Goal: Feedback & Contribution: Leave review/rating

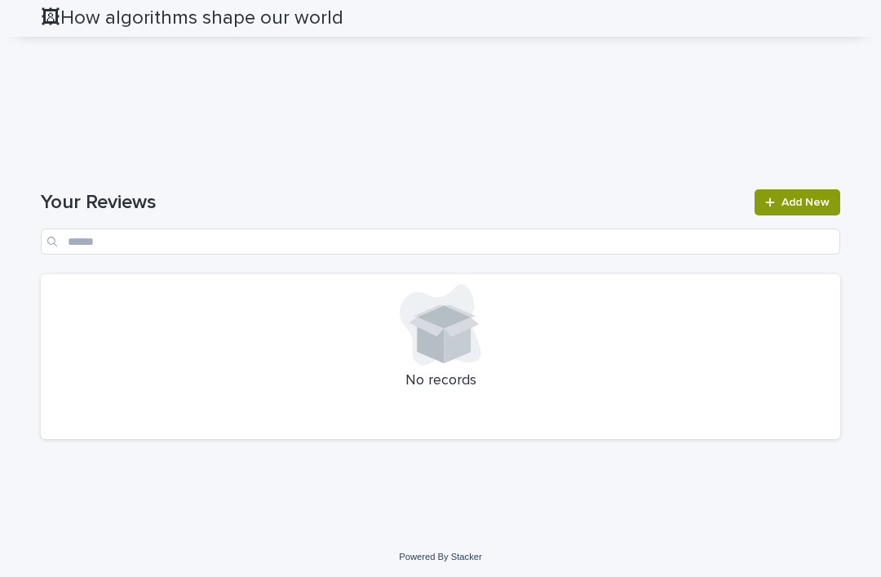
scroll to position [1843, 0]
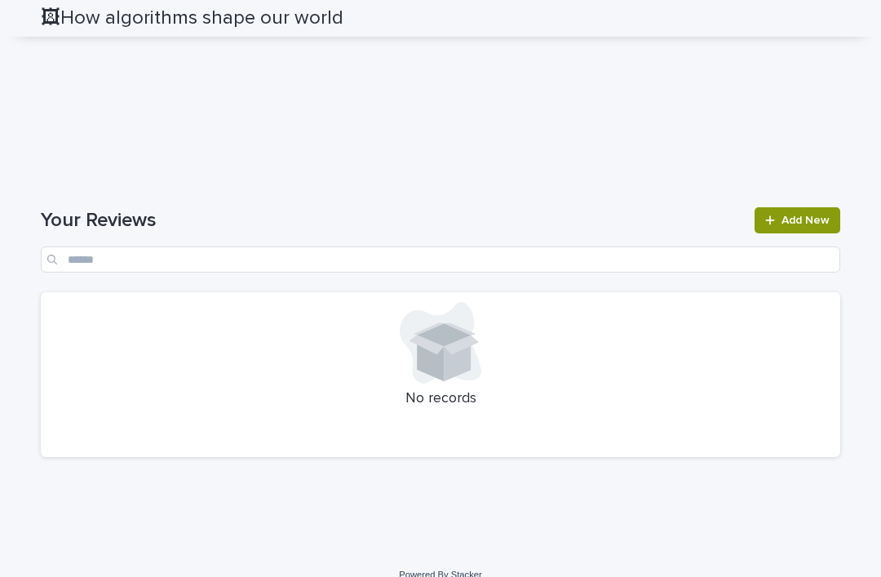
click at [799, 226] on span "Add New" at bounding box center [805, 220] width 48 height 11
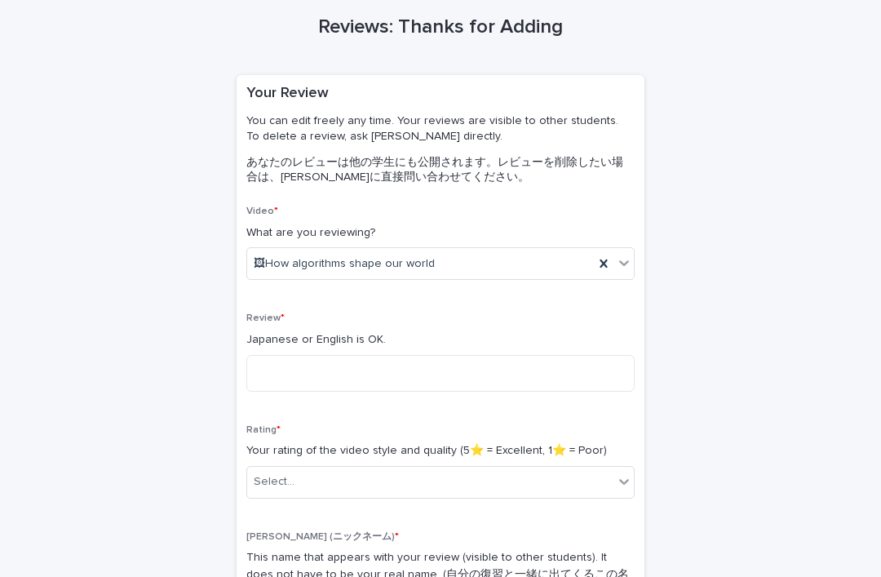
scroll to position [69, 0]
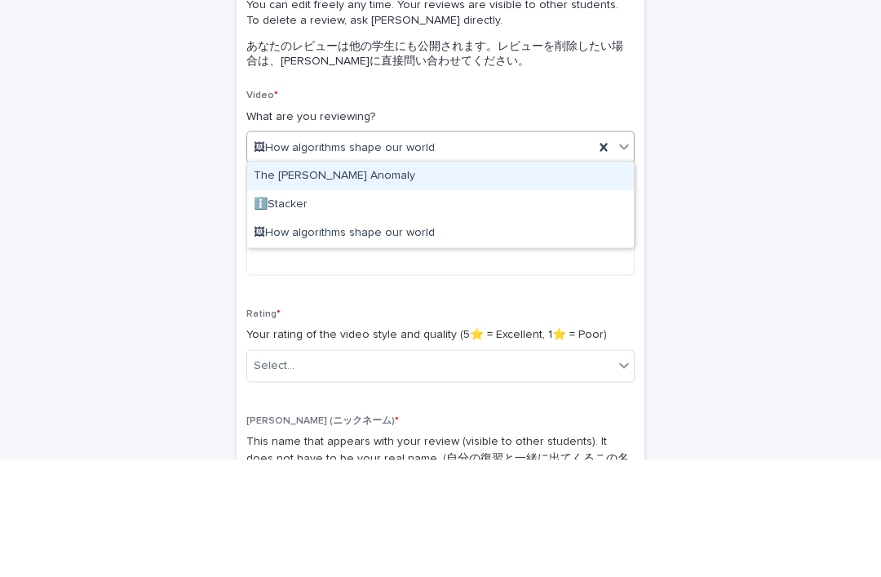
click at [758, 213] on div "Reviews: Thanks for Adding Loading... Saving… Loading... Saving… Loading... Sav…" at bounding box center [440, 385] width 799 height 802
click at [726, 207] on div "Reviews: Thanks for Adding Loading... Saving… Loading... Saving… Loading... Sav…" at bounding box center [440, 385] width 799 height 802
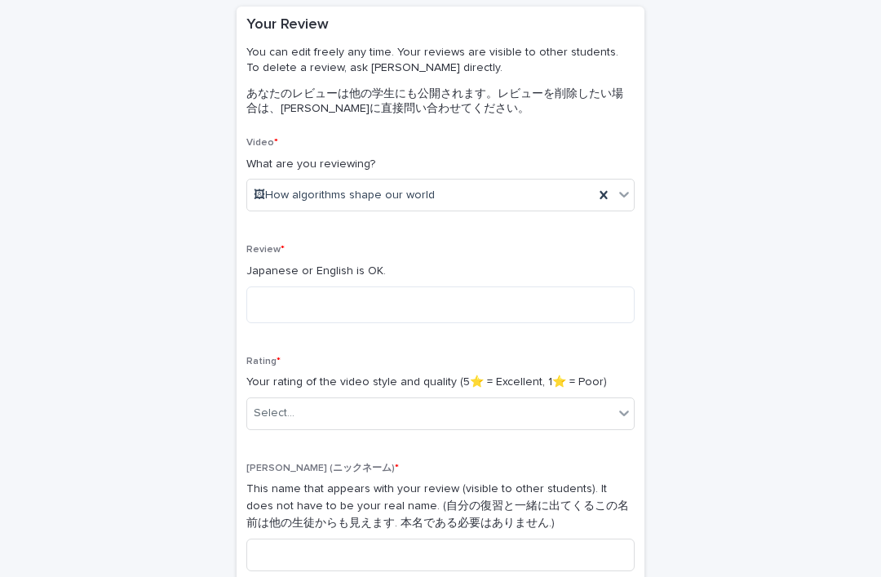
scroll to position [138, 0]
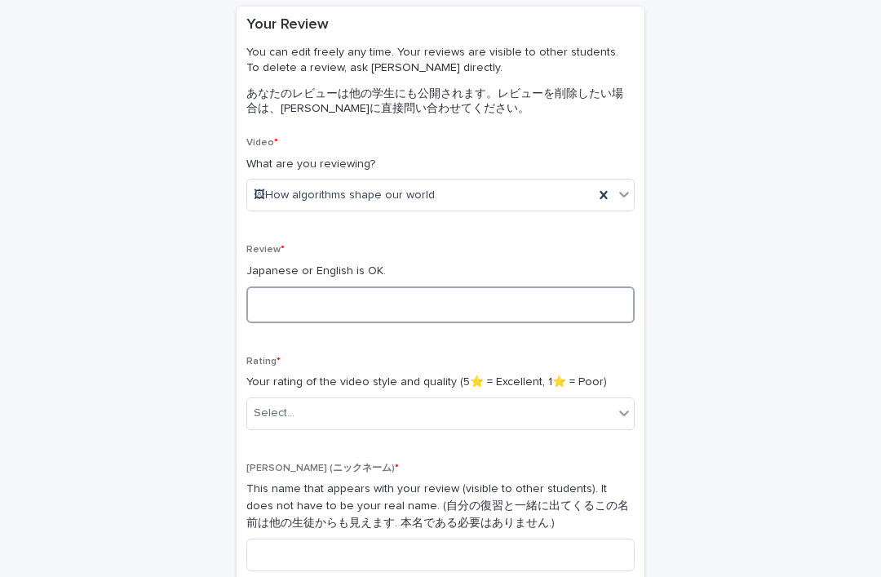
click at [567, 303] on textarea at bounding box center [440, 304] width 388 height 37
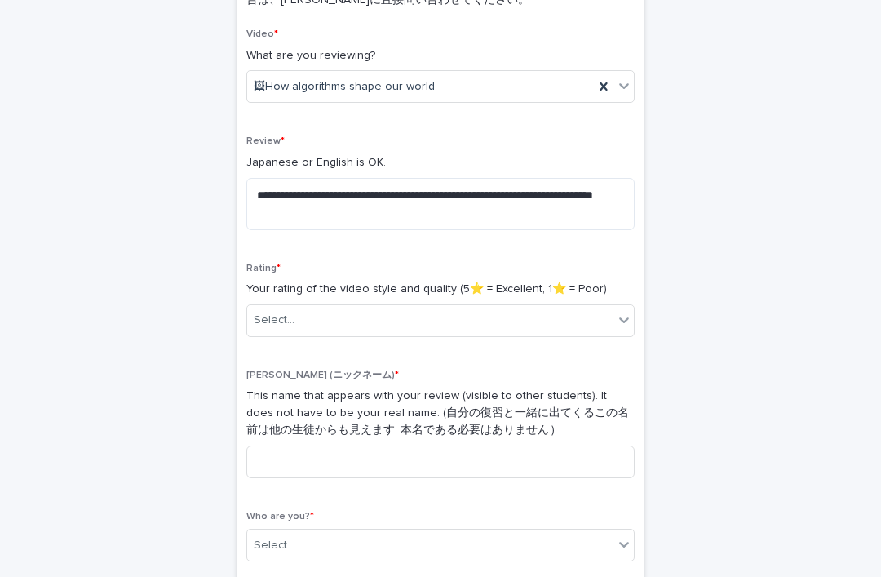
scroll to position [246, 0]
type textarea "**********"
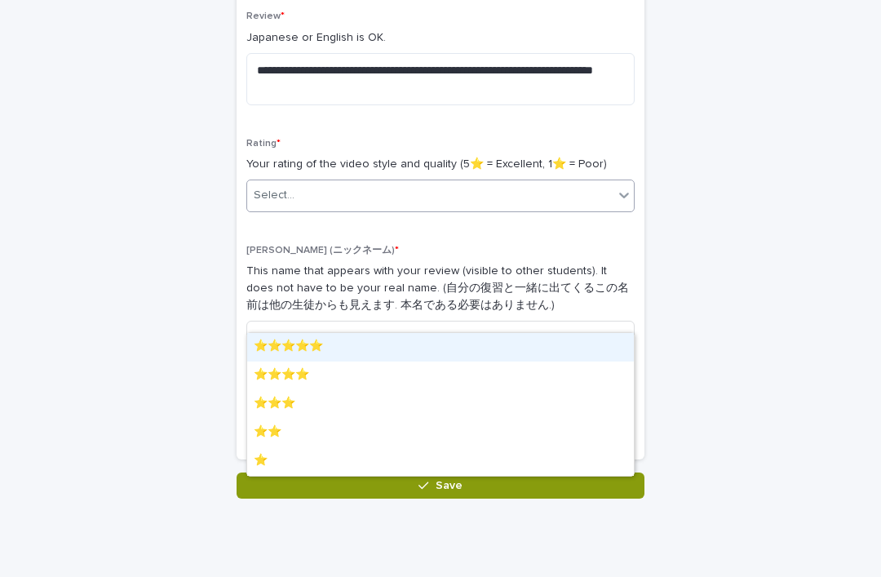
scroll to position [364, 0]
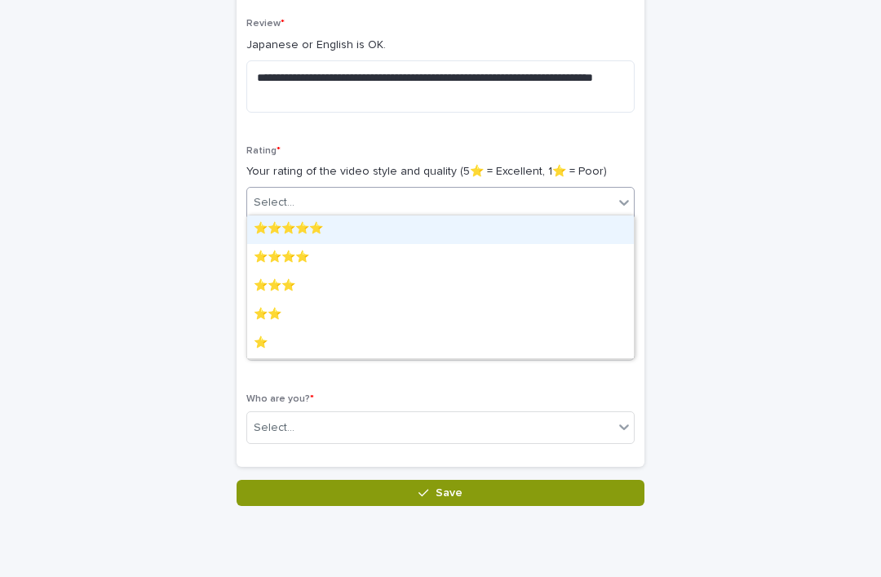
click at [384, 238] on div "⭐️⭐️⭐️⭐️⭐️" at bounding box center [440, 229] width 387 height 29
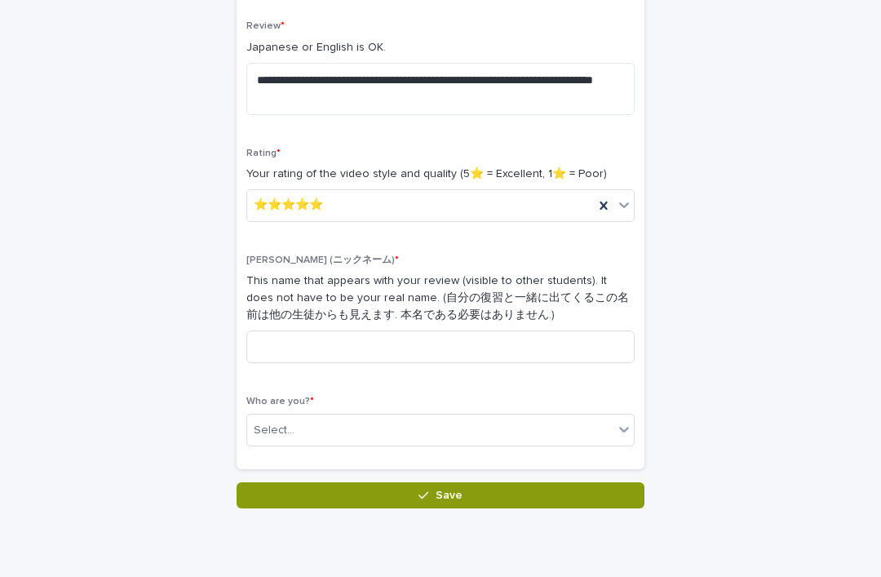
scroll to position [361, 0]
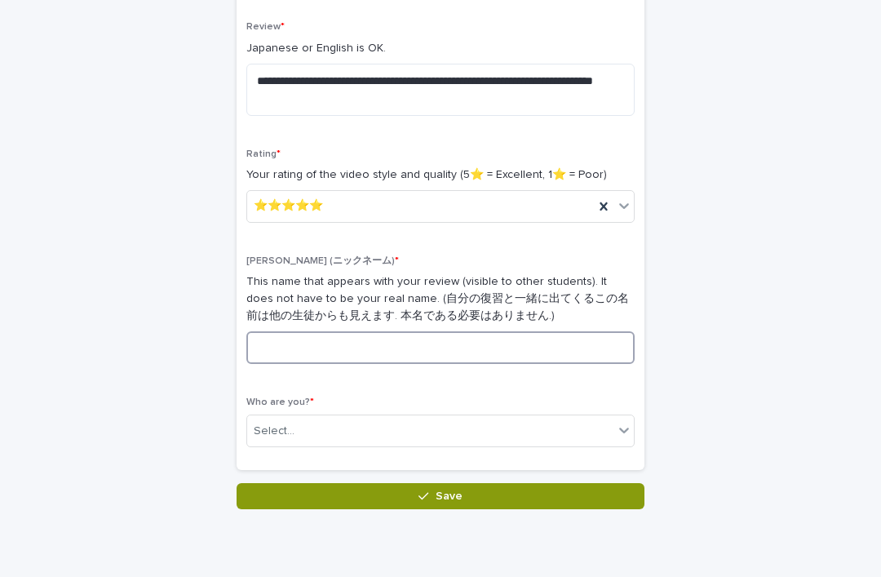
click at [514, 351] on input at bounding box center [440, 347] width 388 height 33
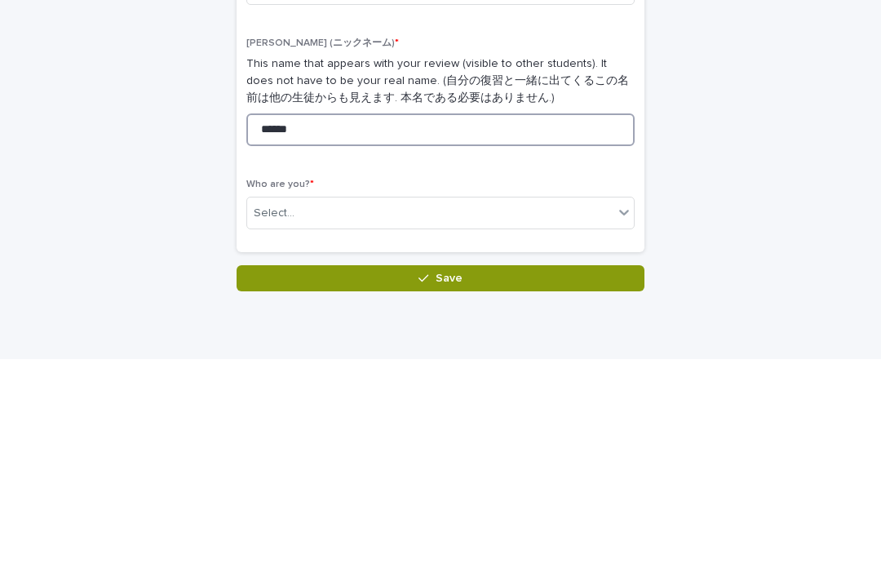
type input "******"
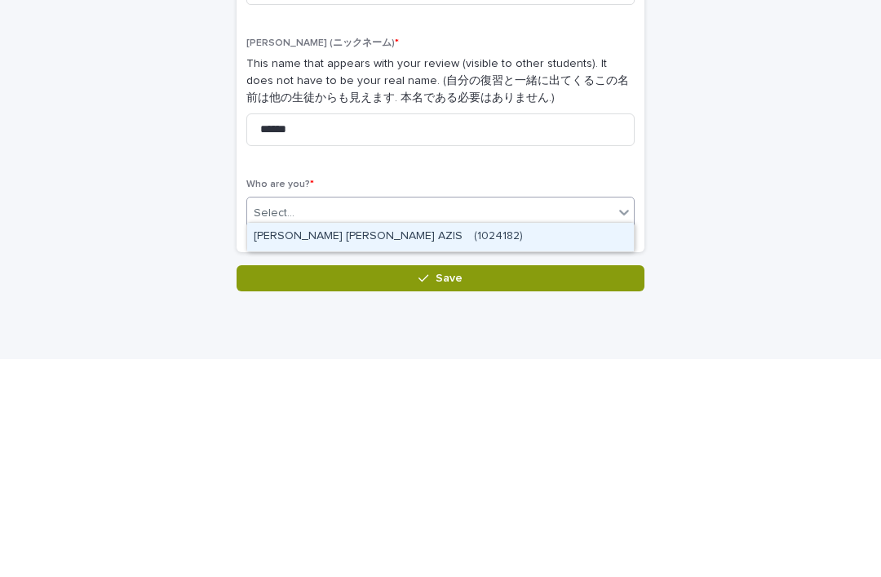
click at [564, 440] on div "HAIDAR FAUZAN ABDUL AZIS　(1024182)" at bounding box center [440, 454] width 387 height 29
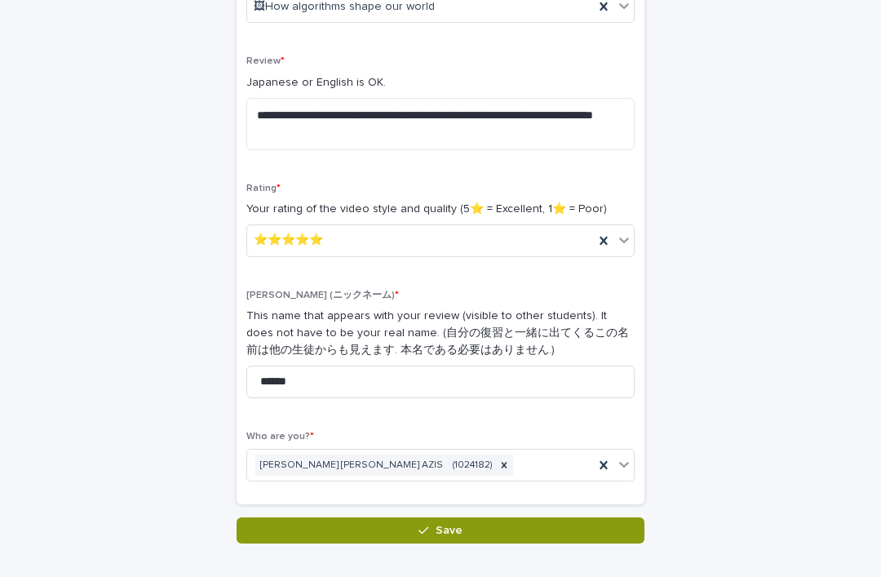
scroll to position [330, 0]
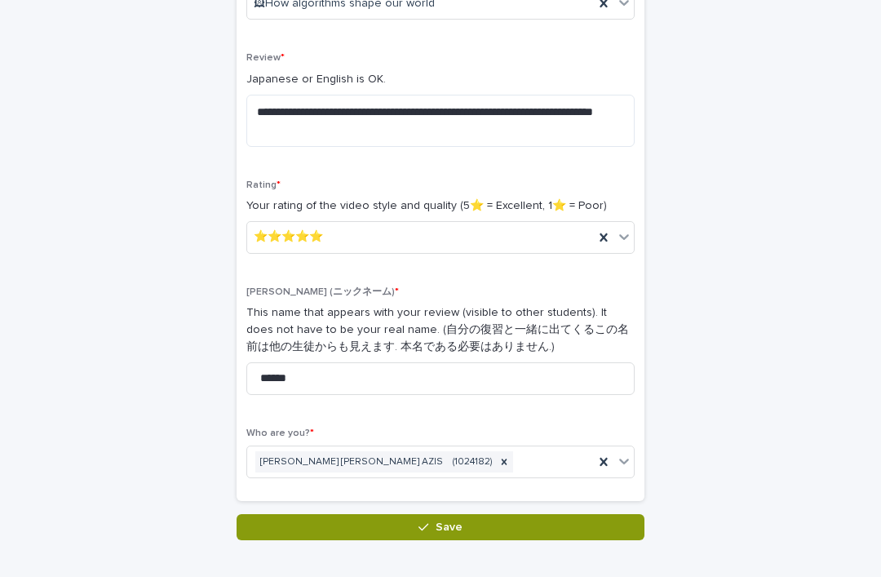
click at [312, 516] on button "Save" at bounding box center [441, 527] width 408 height 26
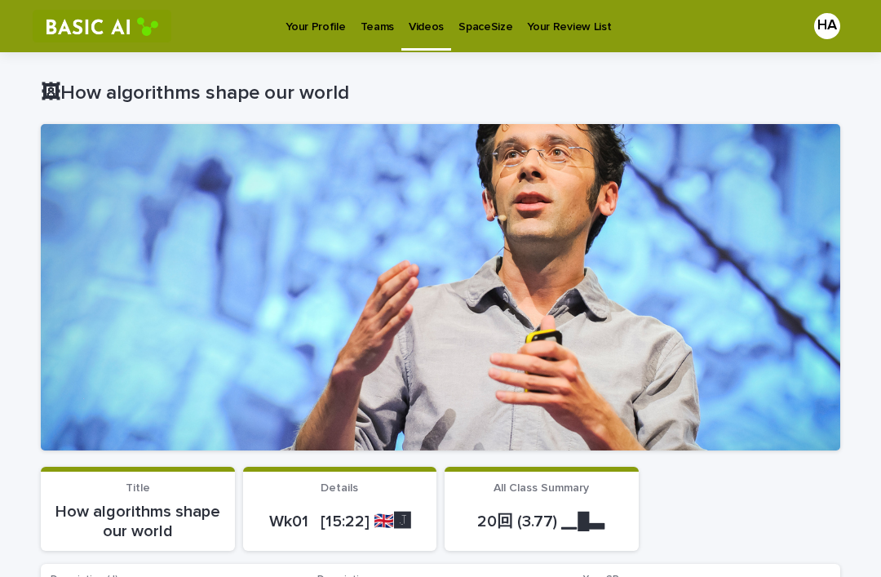
click at [421, 30] on p "Videos" at bounding box center [426, 17] width 35 height 34
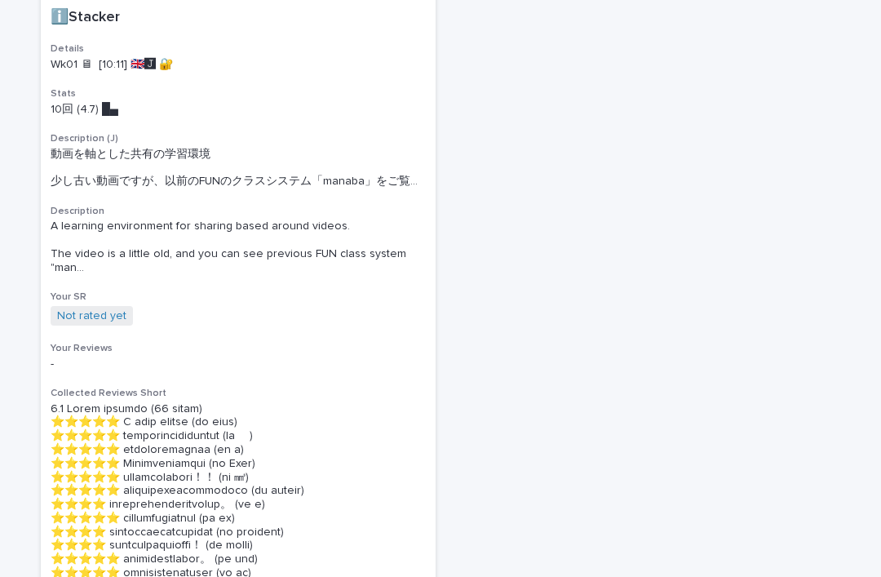
scroll to position [1064, 0]
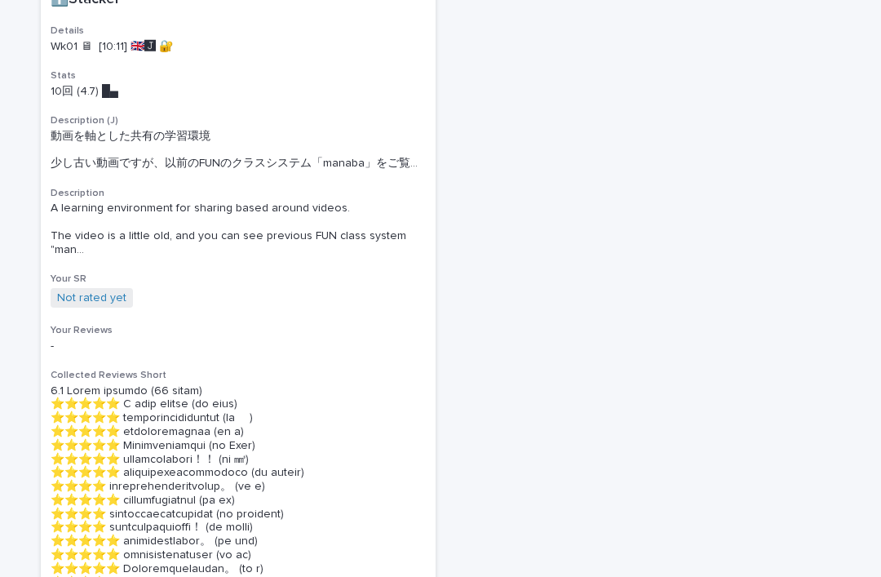
click at [360, 408] on div "ℹ️Stacker Details Wk01 🖥 [10:11] 🇬🇧🅹️ 🔐 Stats 10回 (4.7) █▄　　　 Description (J) 動…" at bounding box center [238, 331] width 395 height 701
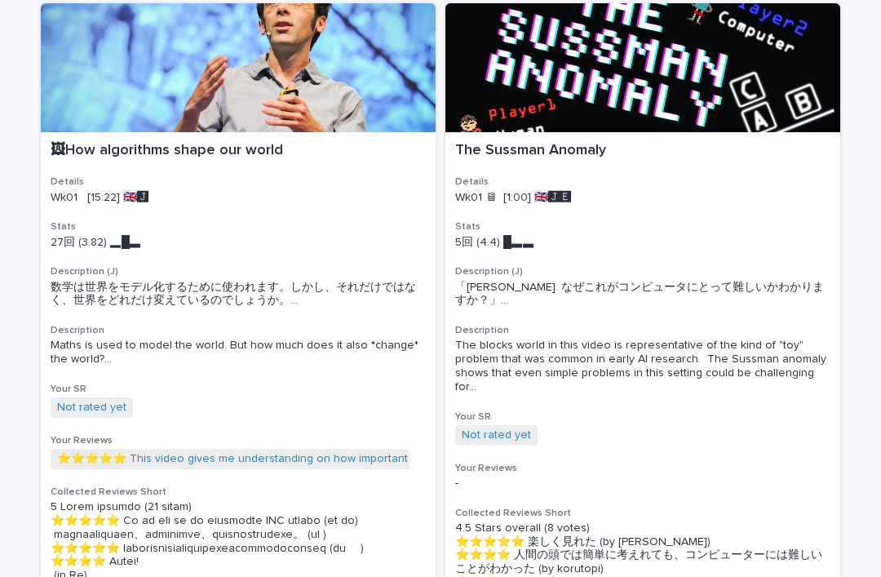
scroll to position [162, 0]
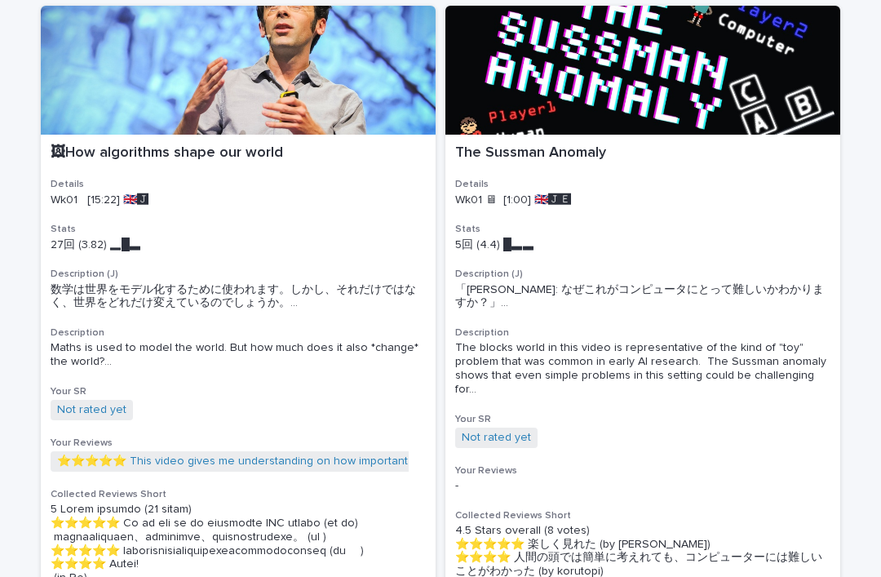
click at [170, 147] on p "🖼How algorithms shape our world" at bounding box center [238, 153] width 375 height 18
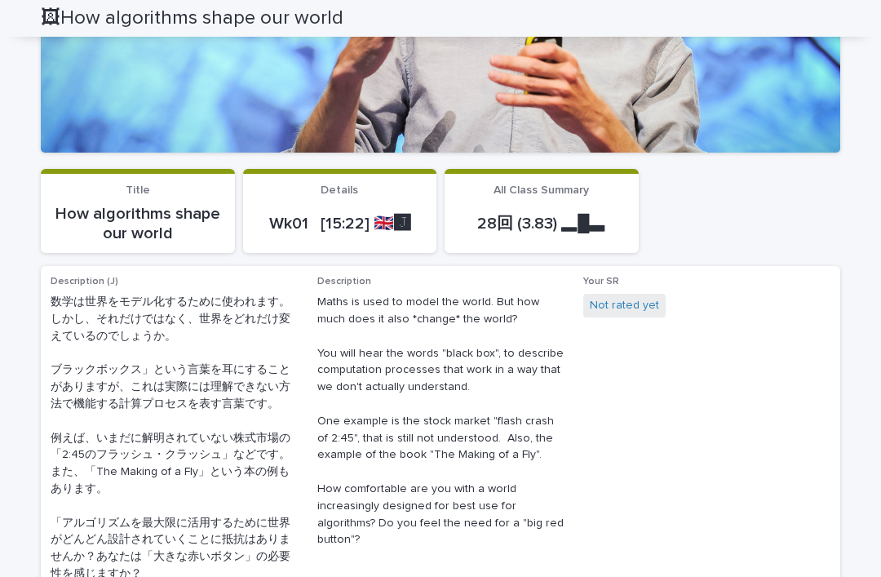
scroll to position [294, 0]
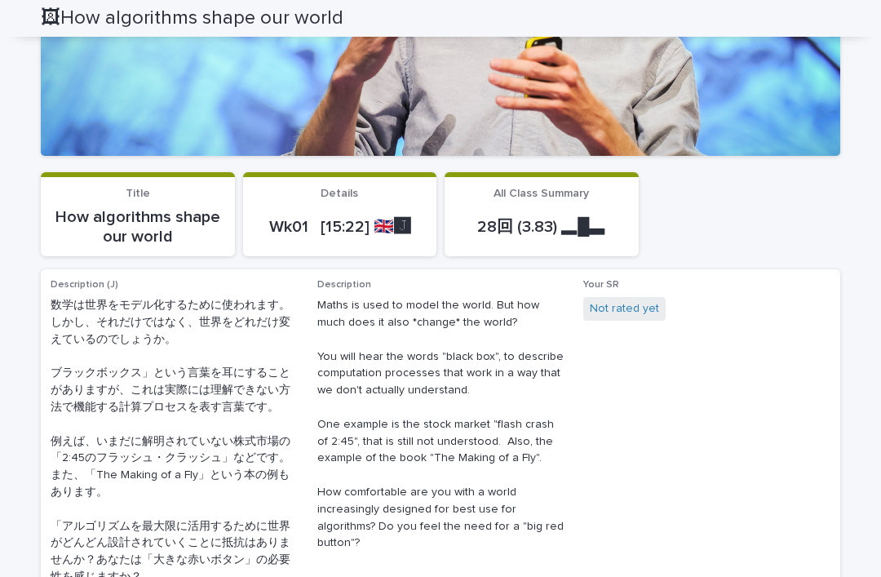
click at [636, 315] on link "Not rated yet" at bounding box center [624, 308] width 69 height 17
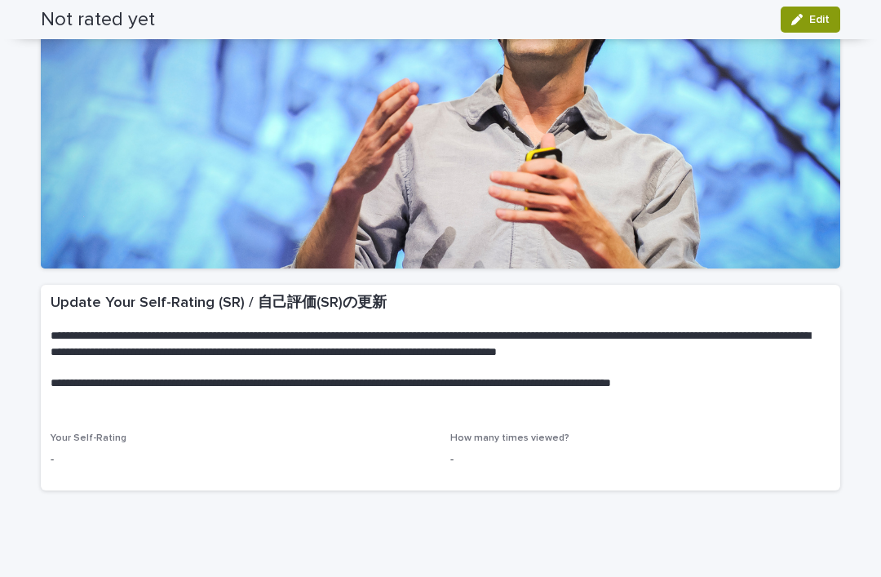
scroll to position [180, 0]
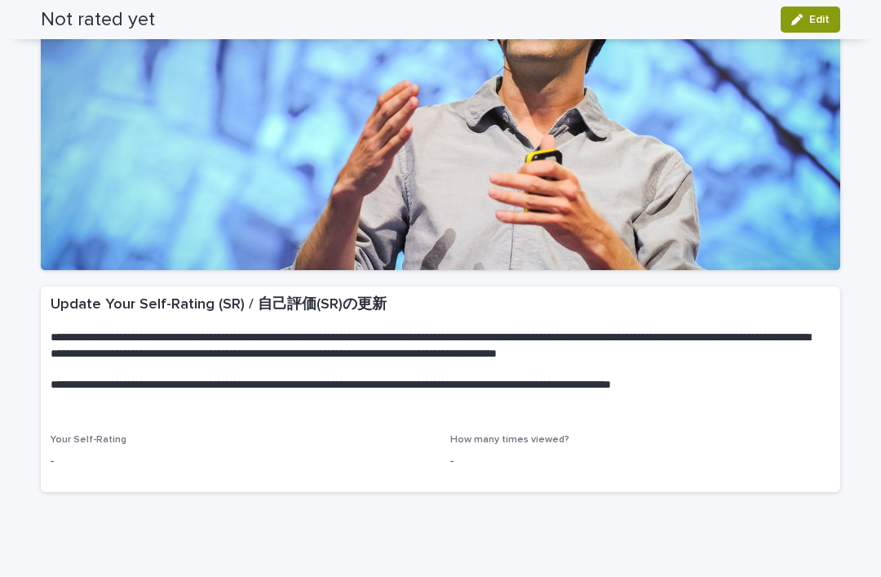
click at [82, 435] on span "Your Self-Rating" at bounding box center [89, 440] width 76 height 10
click at [81, 435] on span "Your Self-Rating" at bounding box center [89, 440] width 76 height 10
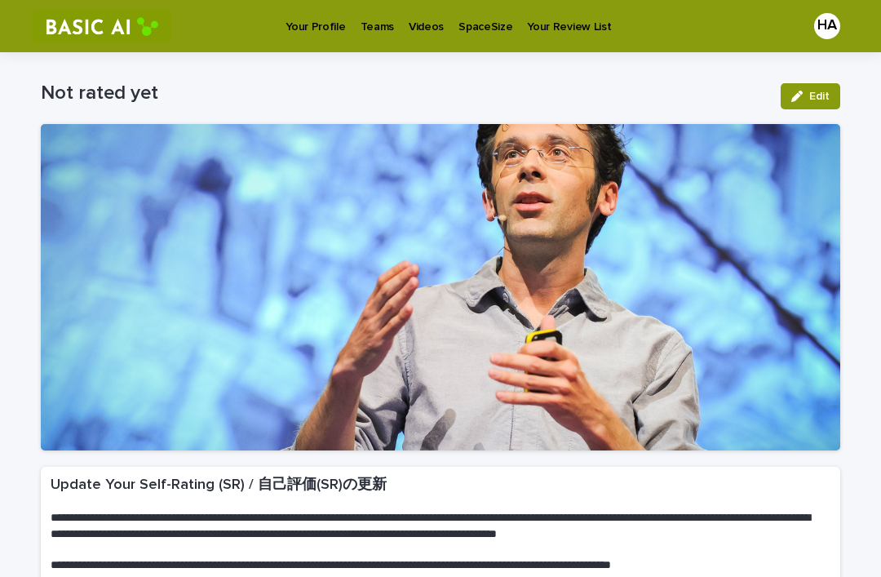
scroll to position [0, 0]
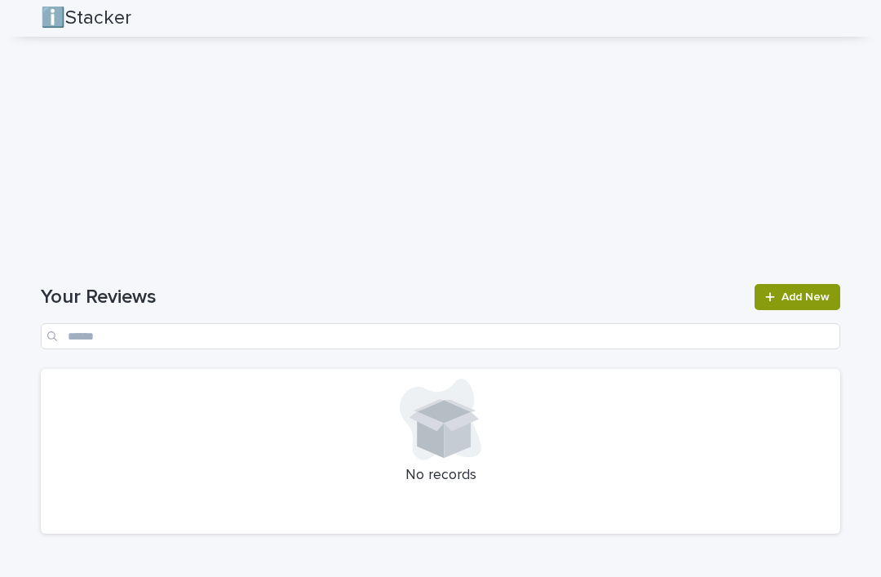
scroll to position [2104, 0]
click at [803, 293] on span "Add New" at bounding box center [805, 298] width 48 height 11
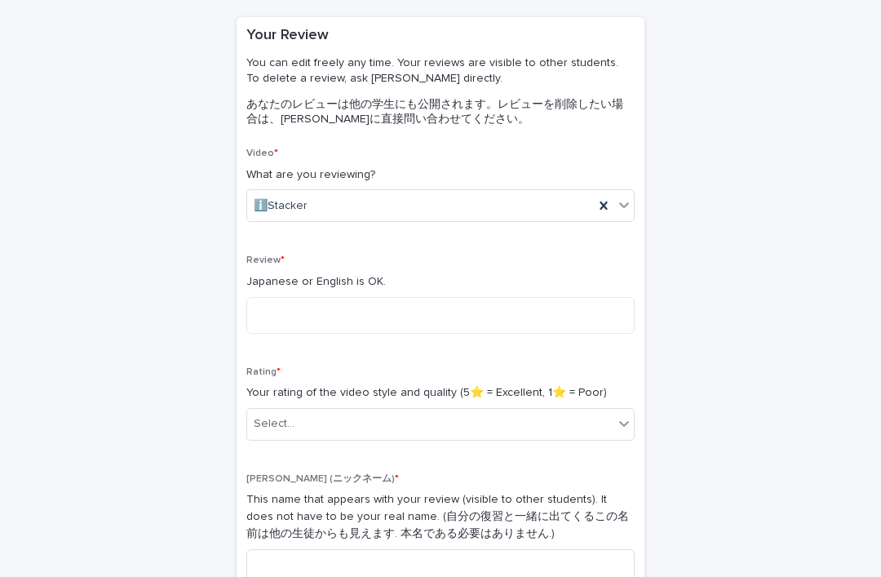
scroll to position [128, 0]
click at [272, 325] on textarea at bounding box center [440, 314] width 388 height 37
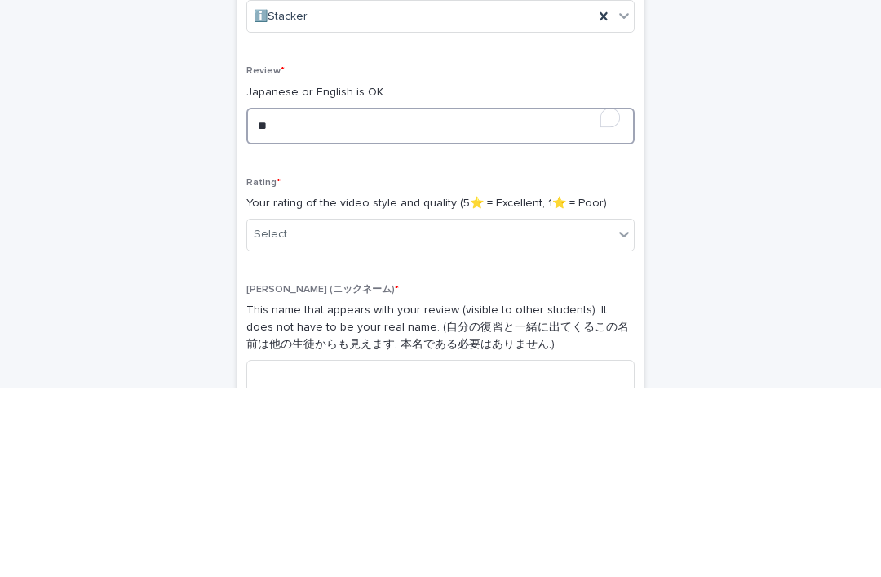
type textarea "*"
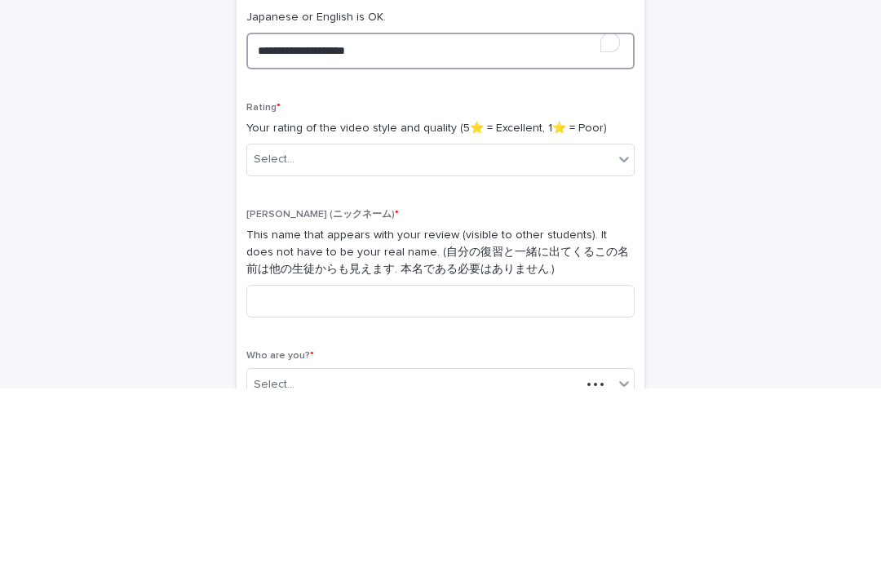
scroll to position [208, 0]
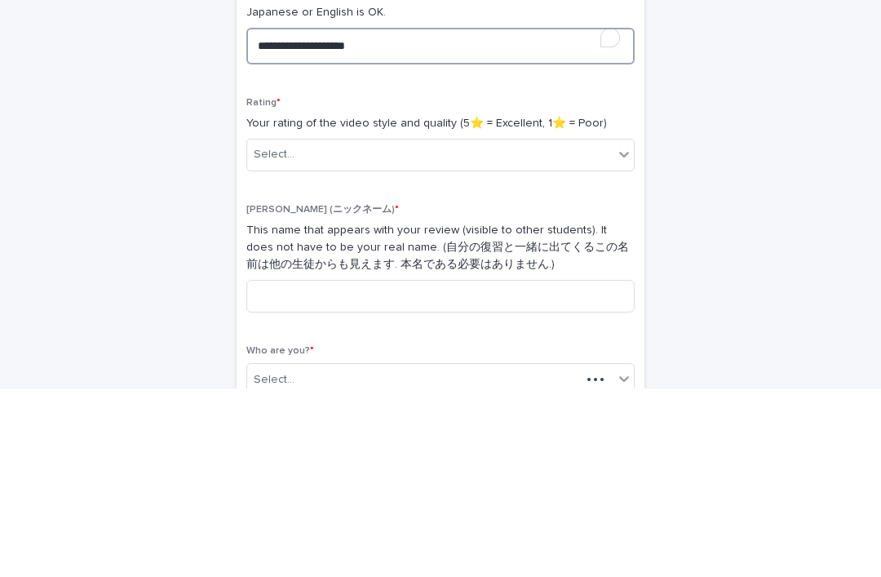
type textarea "**********"
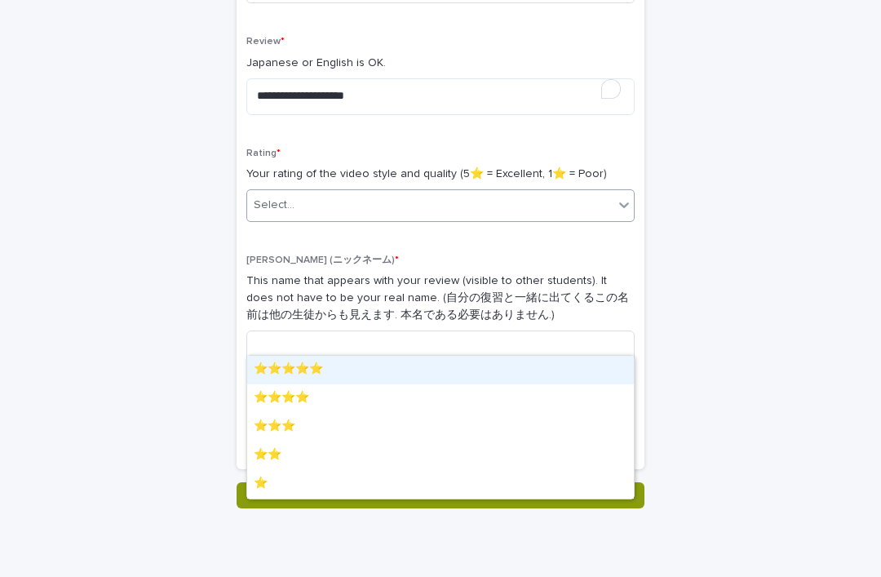
scroll to position [345, 0]
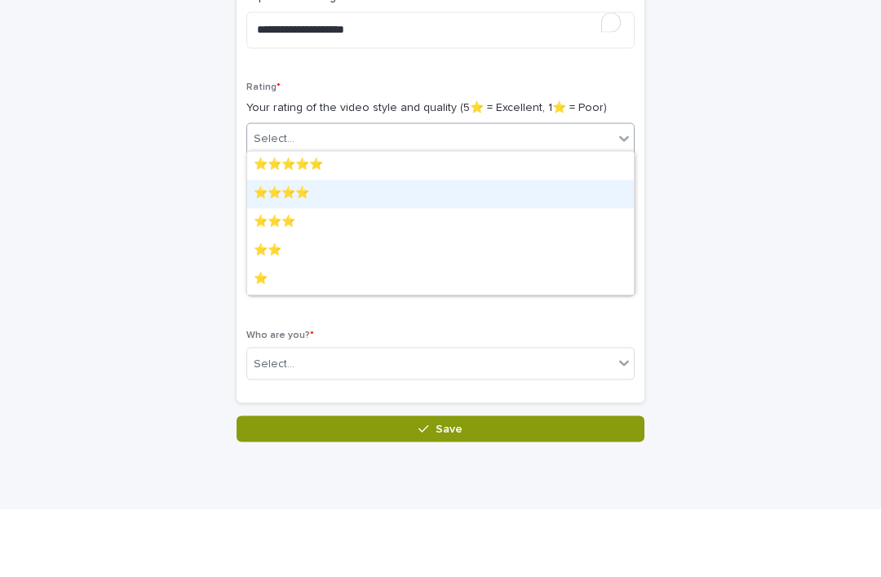
click at [423, 247] on div "⭐️⭐️⭐️⭐️" at bounding box center [440, 261] width 387 height 29
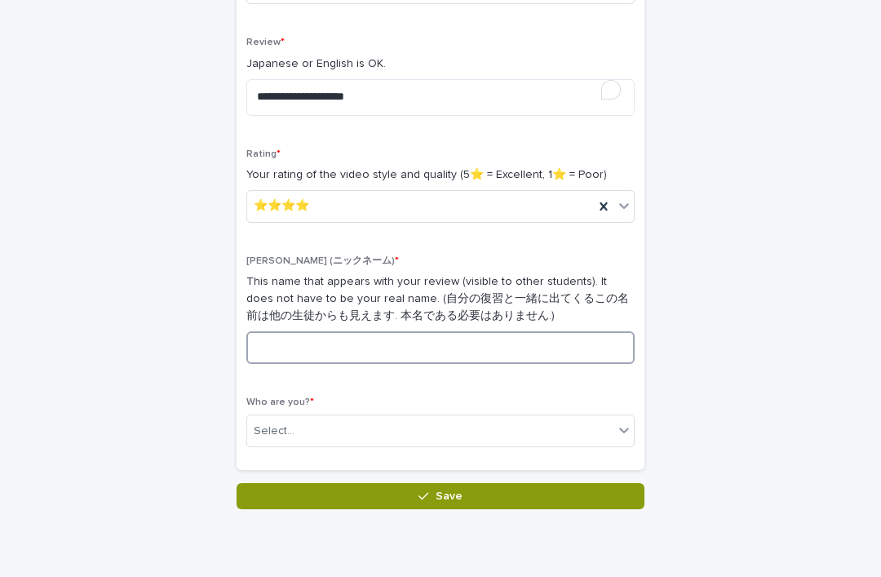
click at [431, 334] on input at bounding box center [440, 347] width 388 height 33
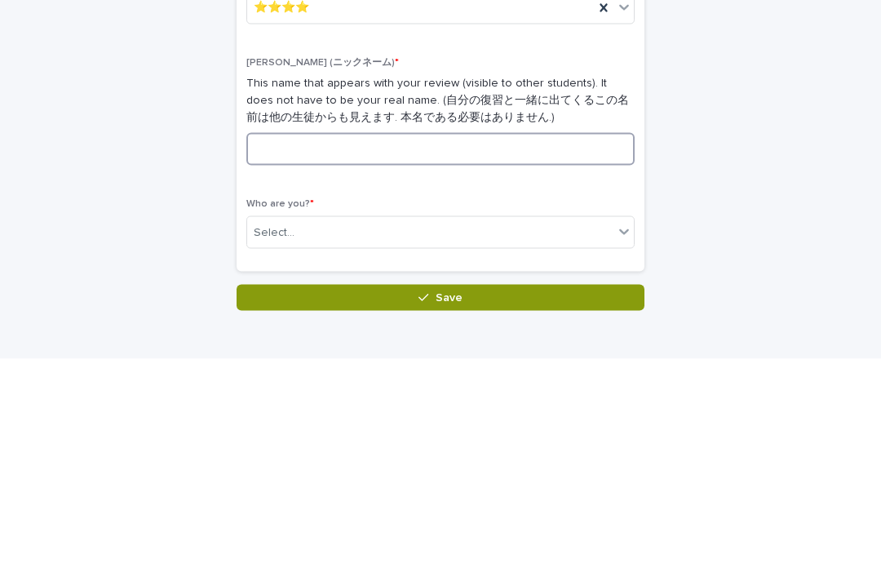
scroll to position [326, 0]
type input "***"
click at [707, 179] on div "**********" at bounding box center [440, 127] width 799 height 802
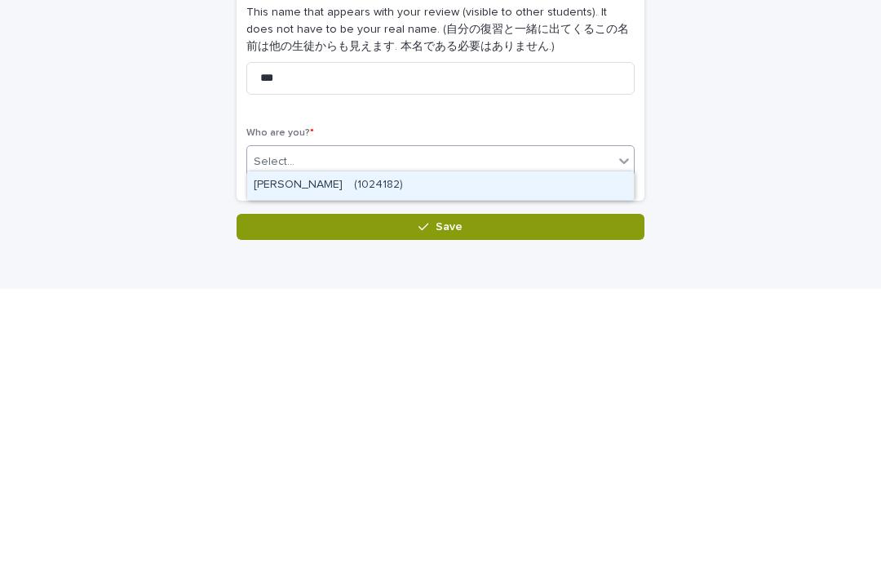
click at [288, 459] on div "HAIDAR FAUZAN ABDUL AZIS　(1024182)" at bounding box center [440, 473] width 387 height 29
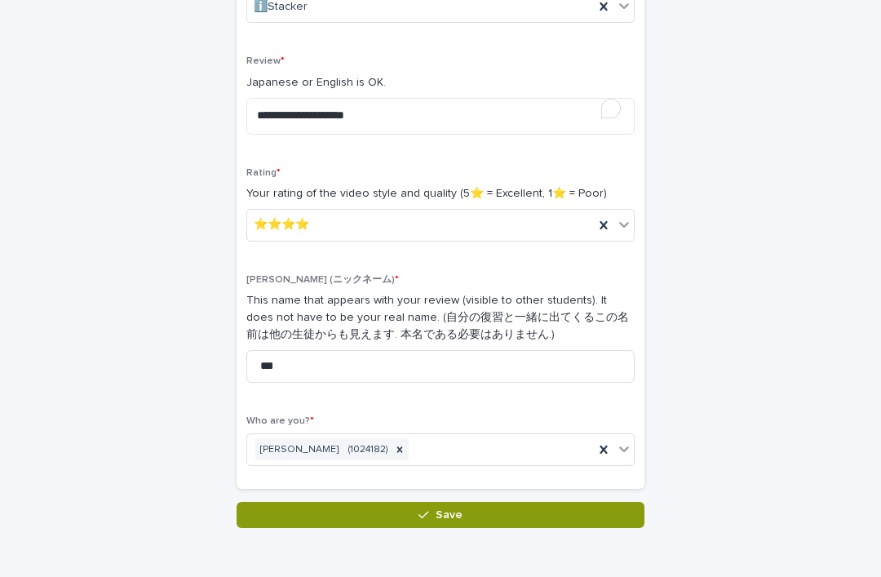
click at [592, 508] on button "Save" at bounding box center [441, 515] width 408 height 26
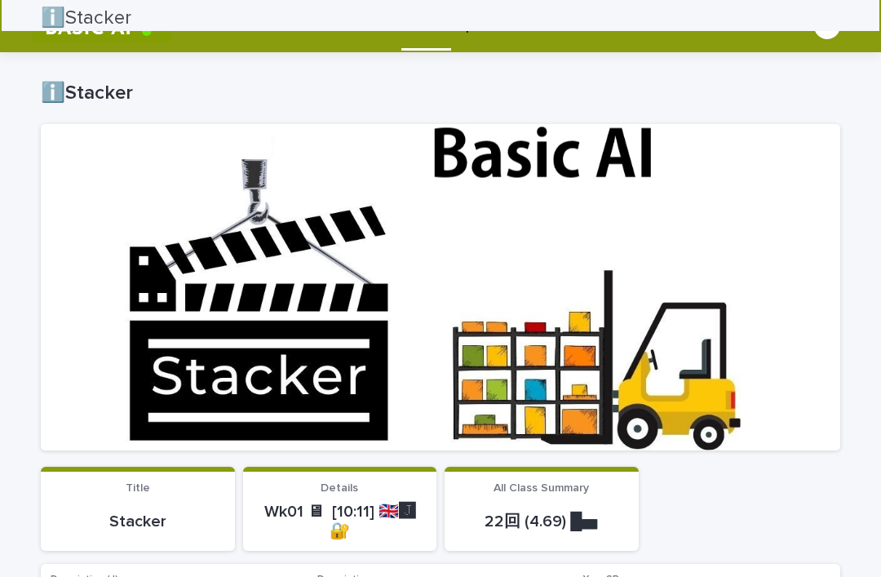
click at [325, 34] on link "Your Profile" at bounding box center [315, 25] width 74 height 51
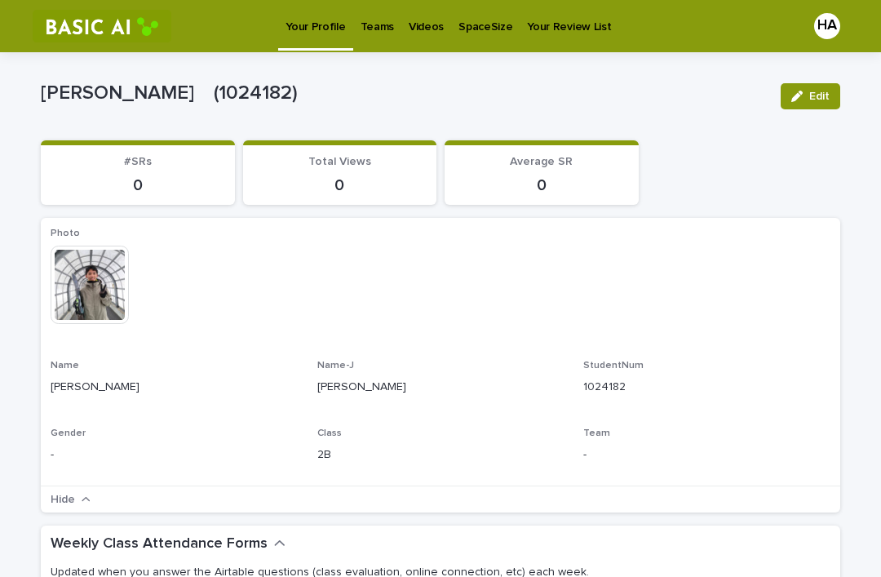
click at [409, 24] on p "Videos" at bounding box center [426, 17] width 35 height 34
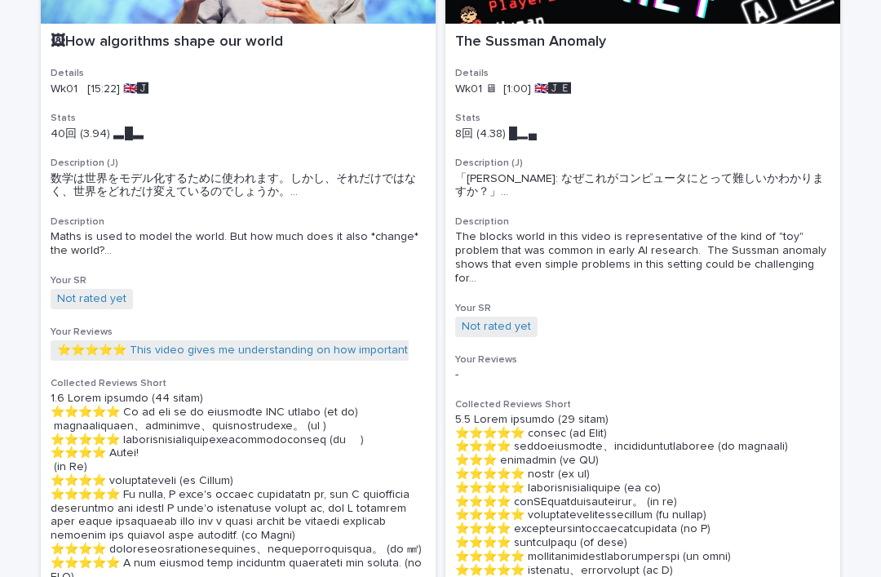
scroll to position [233, 0]
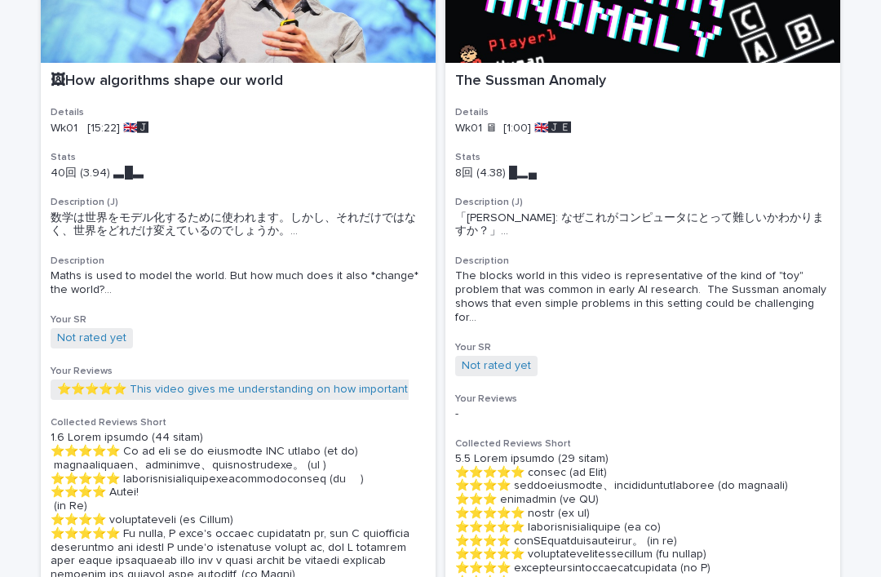
click at [255, 348] on div "Not rated yet + 0" at bounding box center [238, 338] width 375 height 20
